Goal: Information Seeking & Learning: Learn about a topic

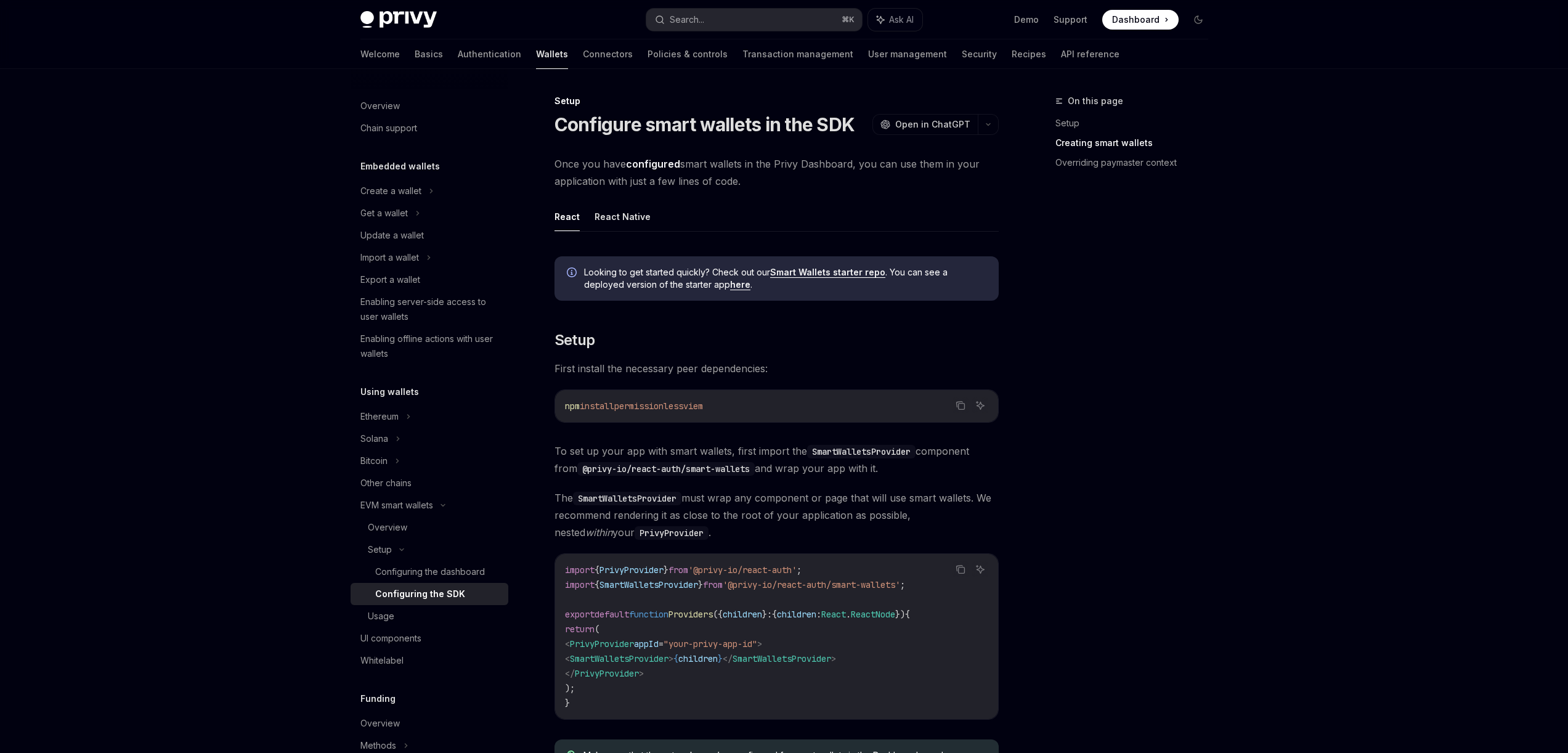
scroll to position [797, 0]
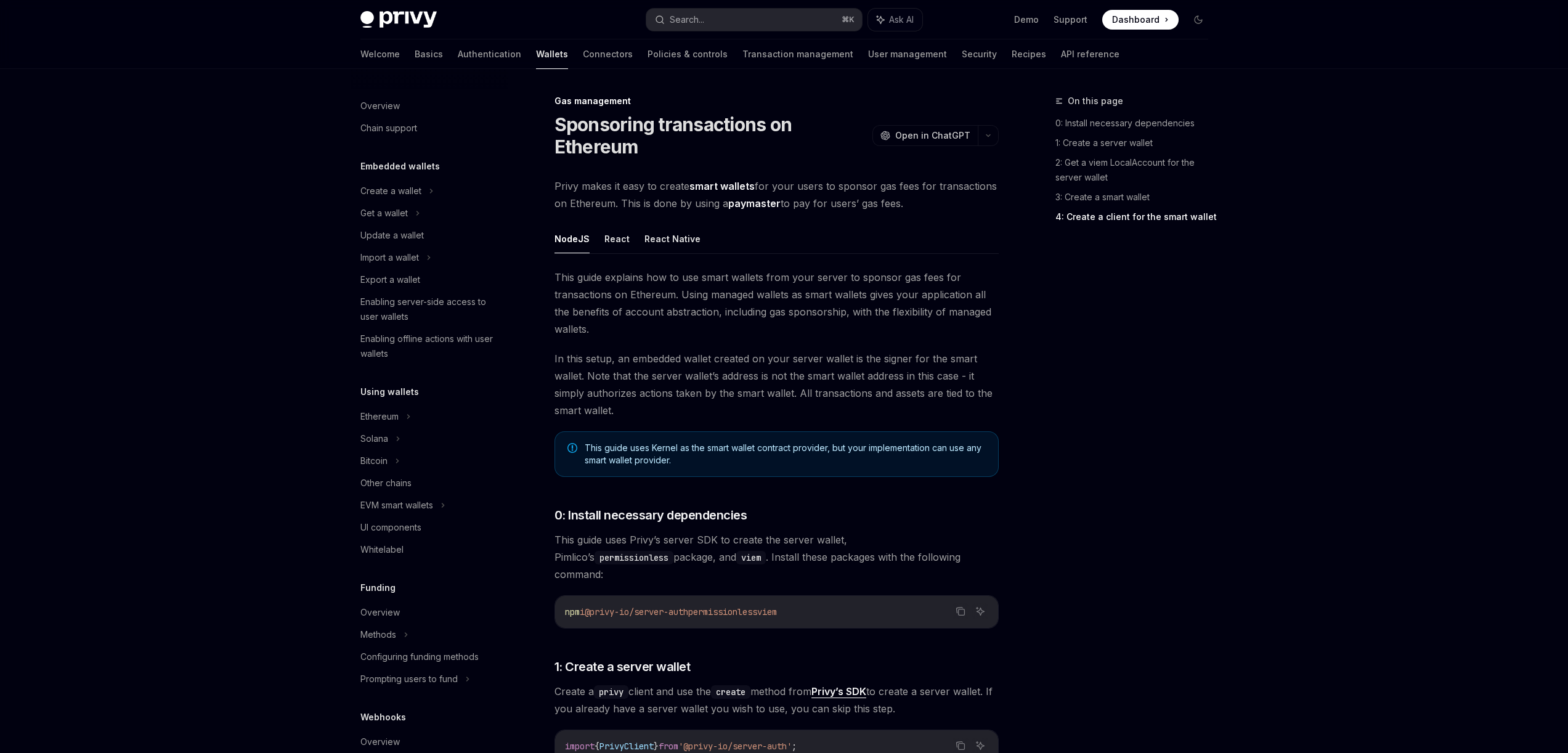
scroll to position [1402, 0]
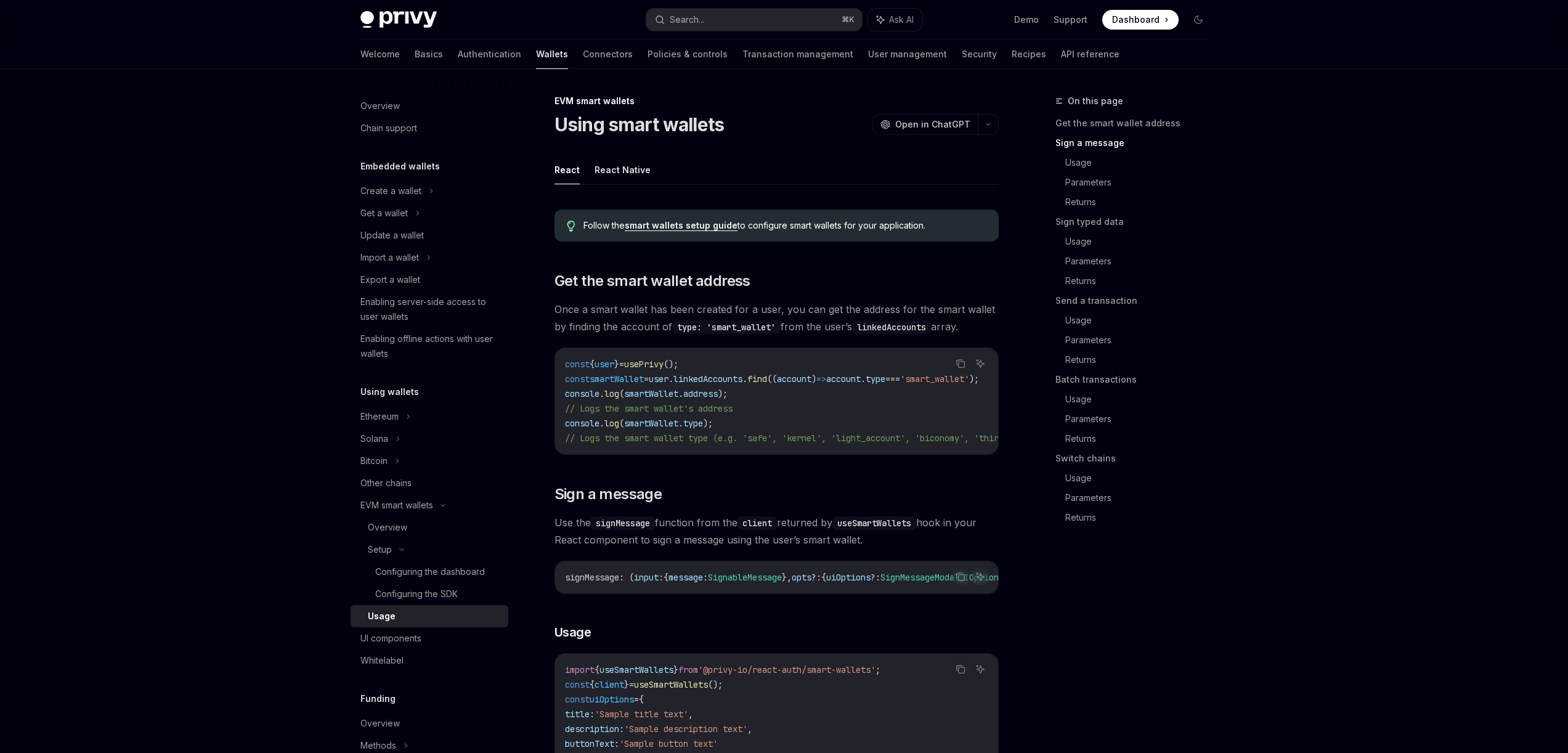
scroll to position [413, 0]
